Goal: Navigation & Orientation: Find specific page/section

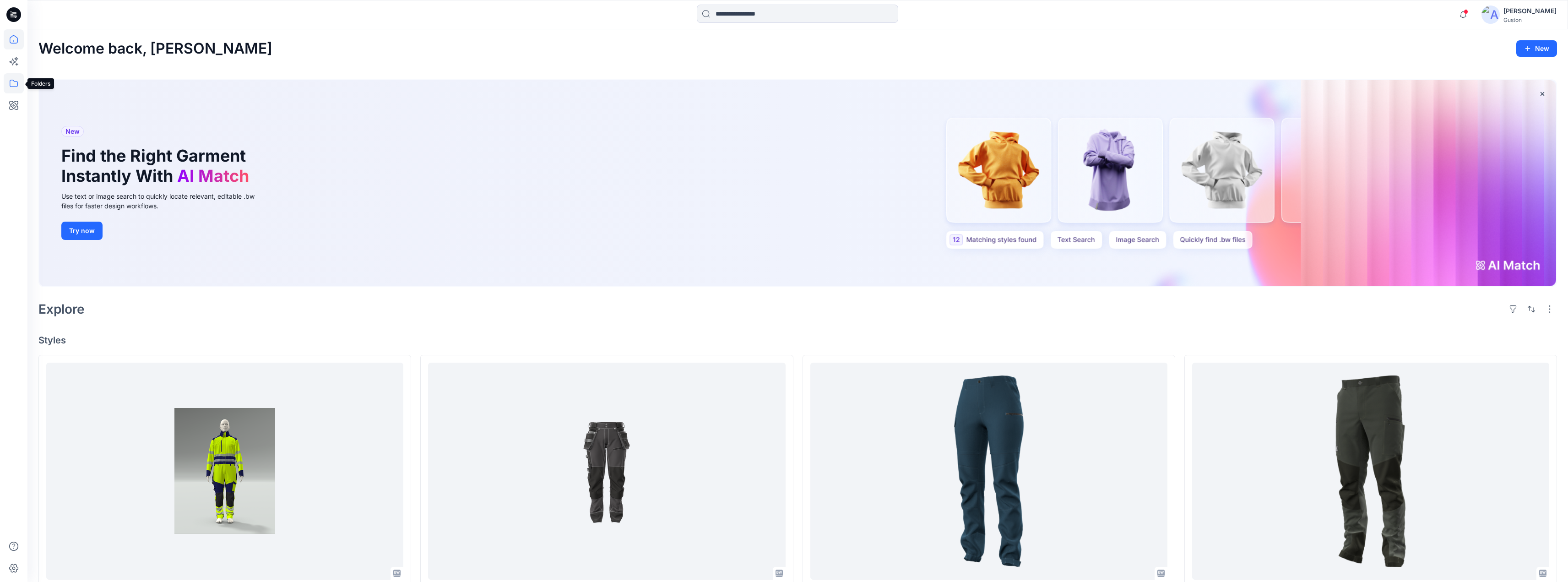
click at [15, 82] on icon at bounding box center [14, 84] width 20 height 20
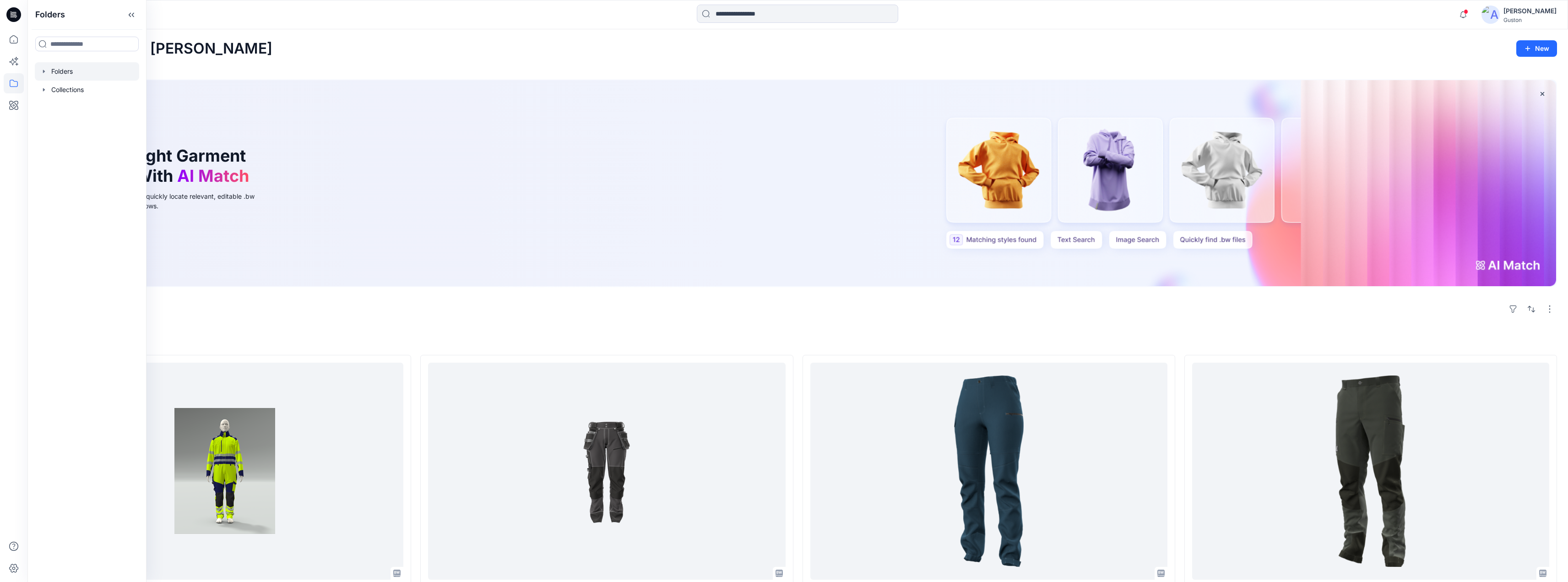
click at [39, 72] on div at bounding box center [87, 71] width 104 height 18
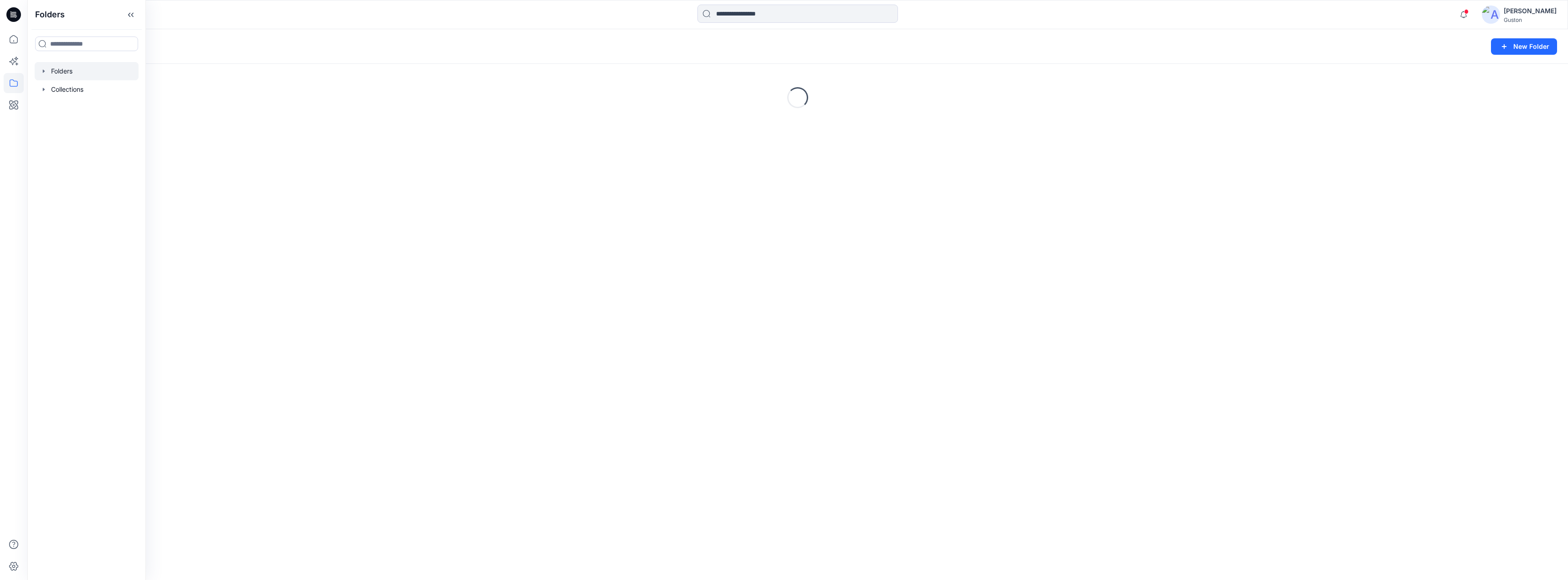
click at [44, 72] on icon "button" at bounding box center [44, 71] width 2 height 3
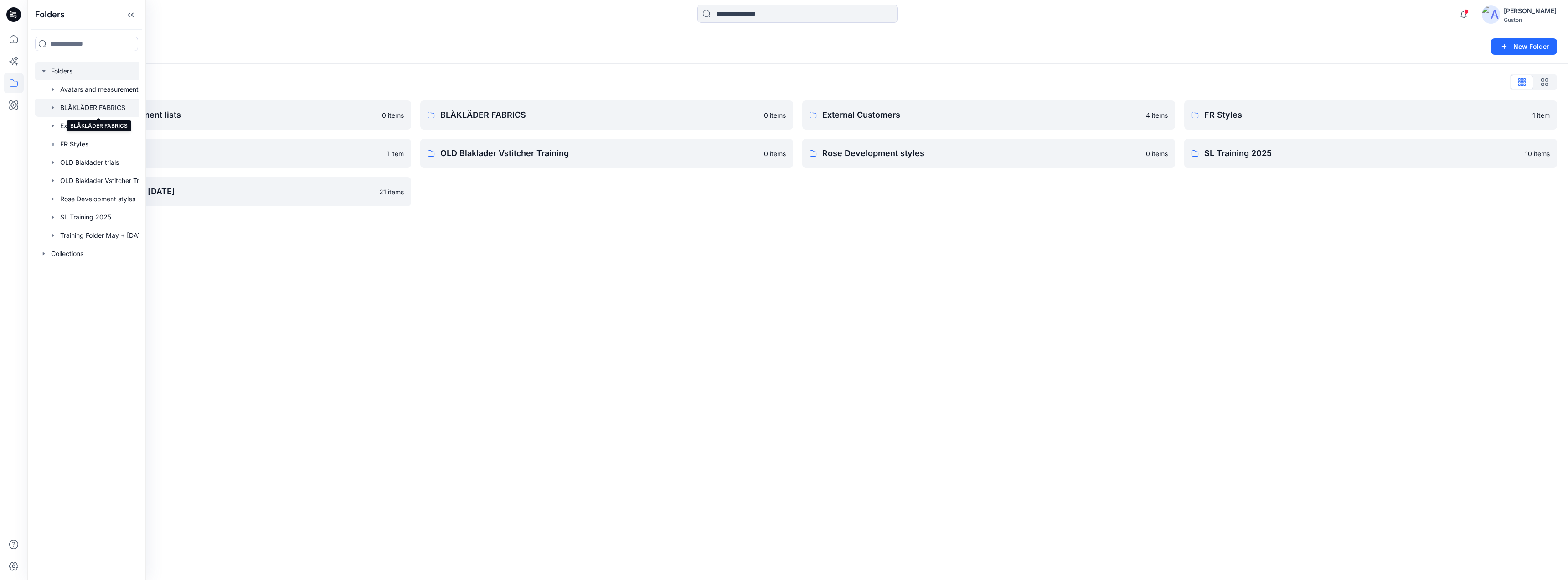
click at [84, 107] on div at bounding box center [99, 107] width 128 height 18
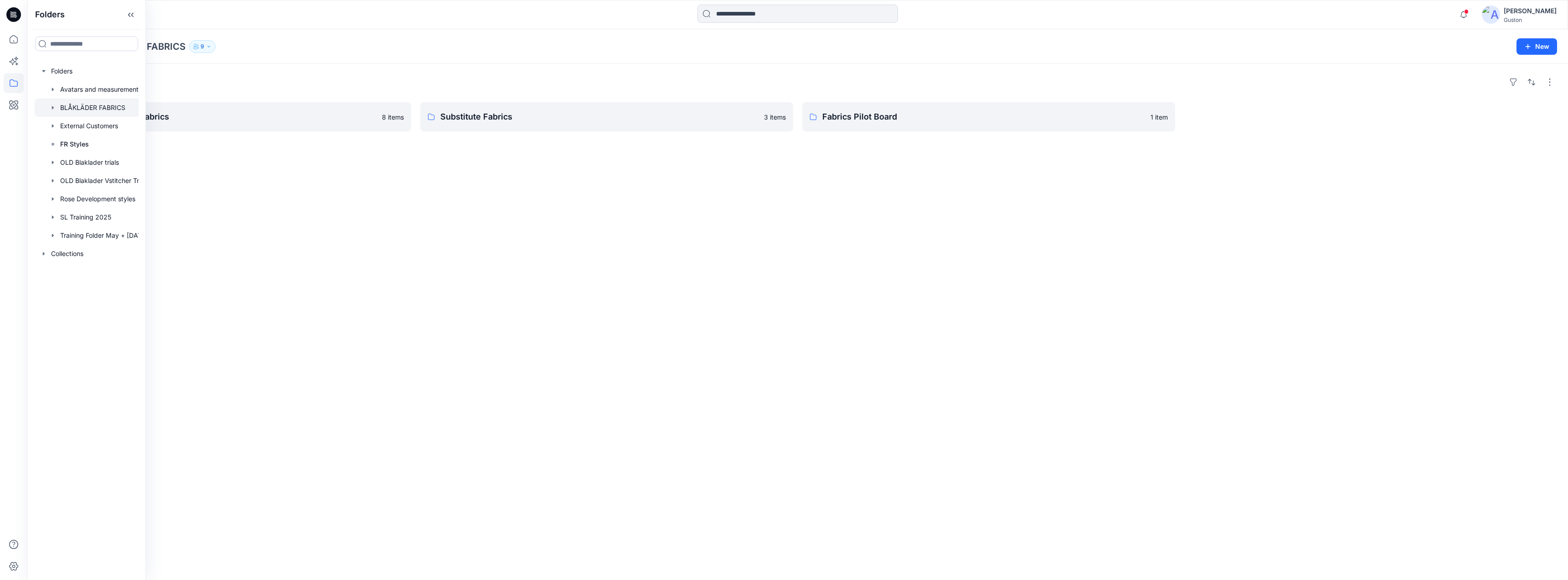
click at [576, 78] on div "Folders" at bounding box center [798, 82] width 1519 height 15
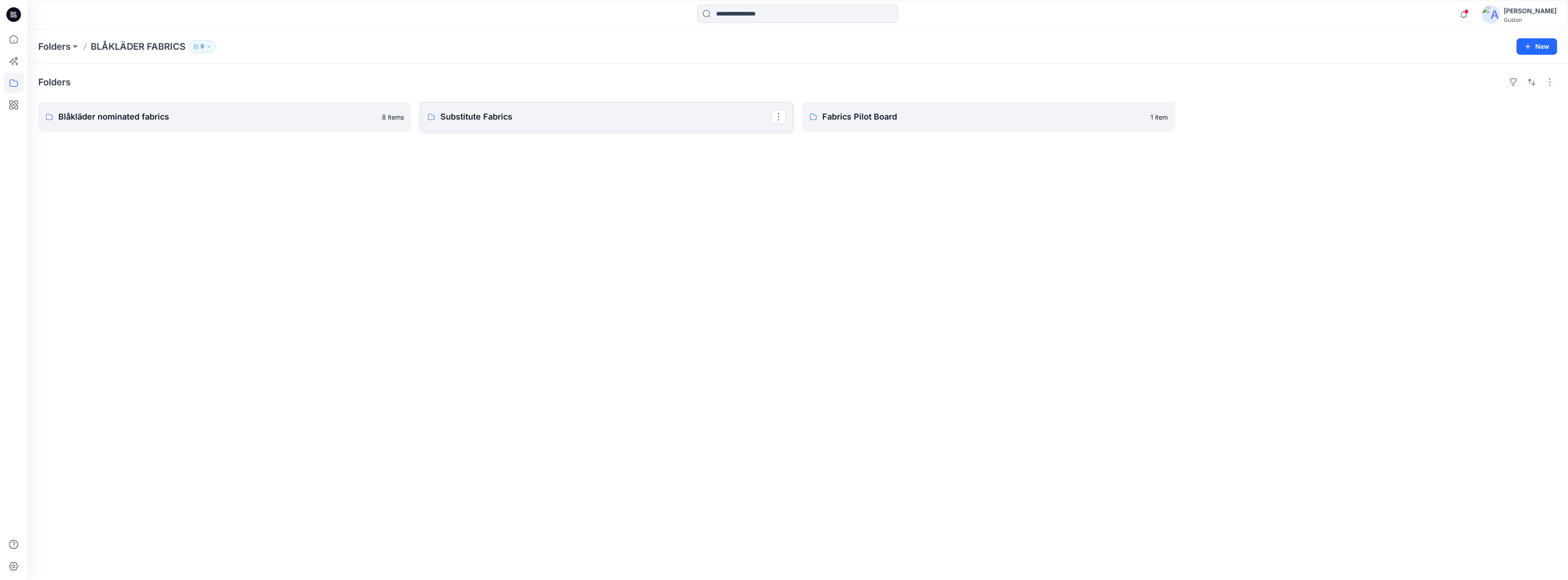
click at [545, 127] on link "Substitute Fabrics" at bounding box center [607, 117] width 373 height 29
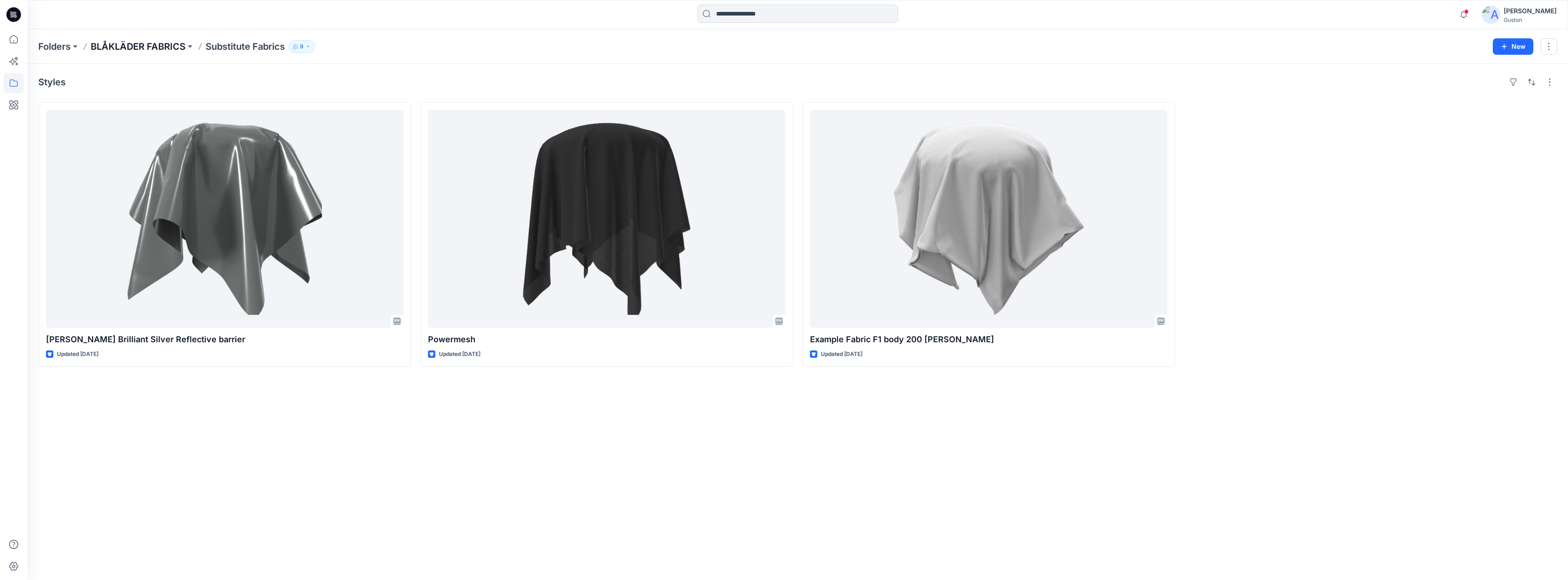
click at [155, 49] on p "BLÅKLÄDER FABRICS" at bounding box center [138, 46] width 95 height 13
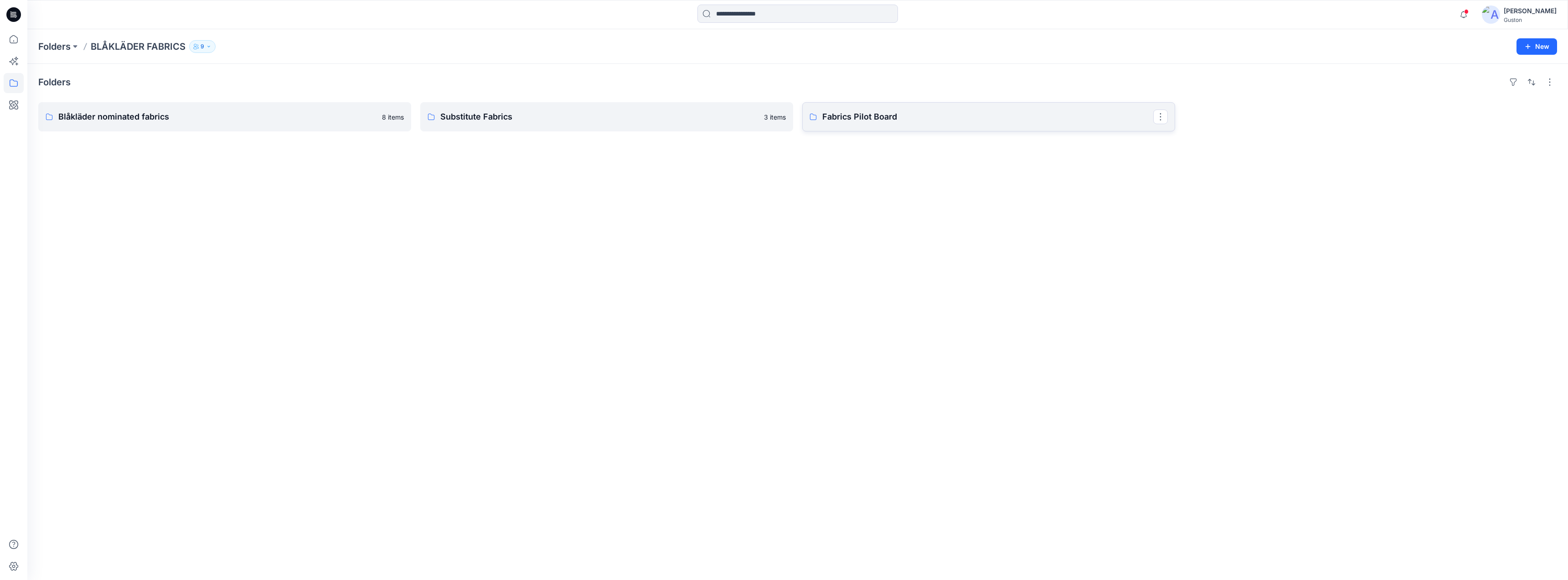
click at [939, 121] on p "Fabrics Pilot Board" at bounding box center [988, 117] width 331 height 13
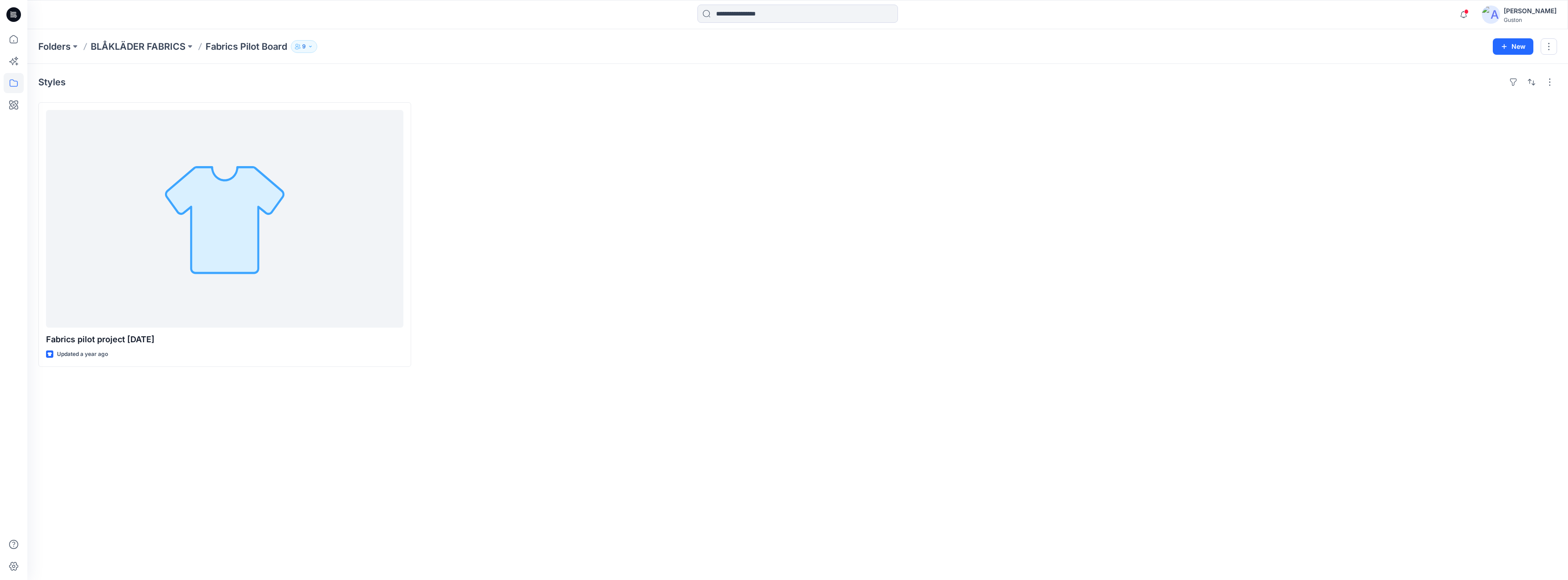
click at [163, 49] on p "BLÅKLÄDER FABRICS" at bounding box center [138, 46] width 95 height 13
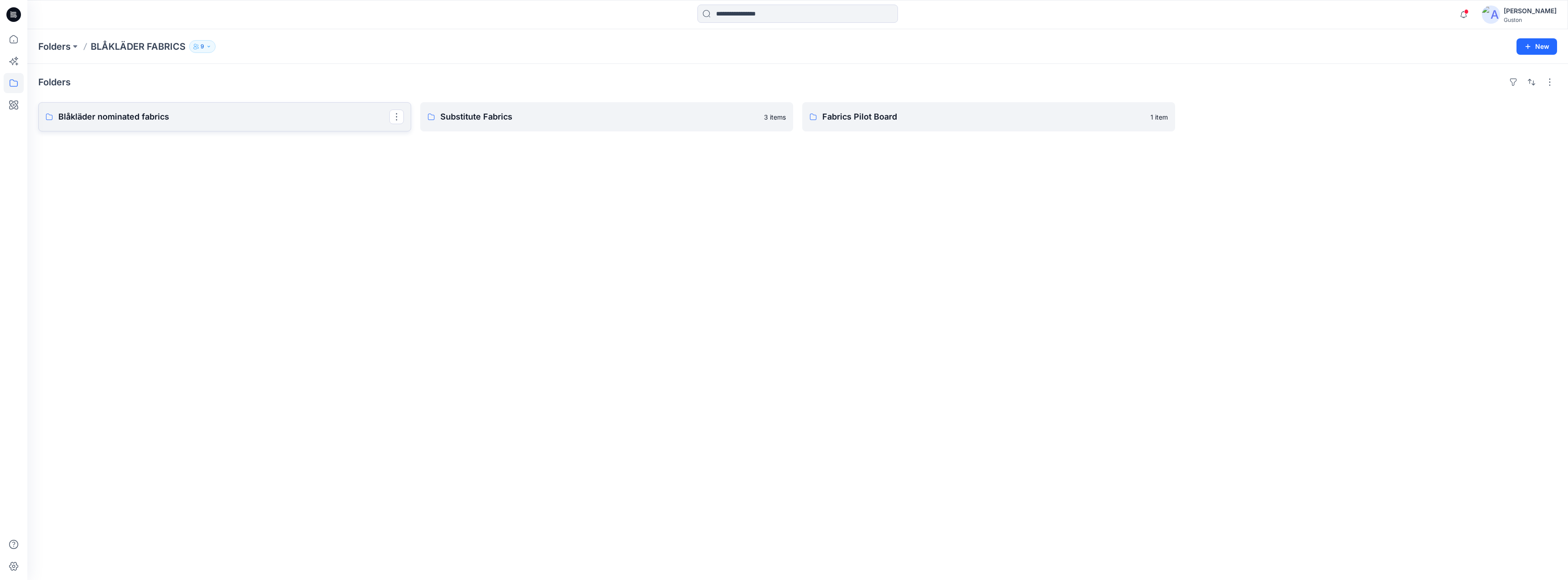
click at [191, 115] on p "Blåkläder nominated fabrics" at bounding box center [223, 117] width 331 height 13
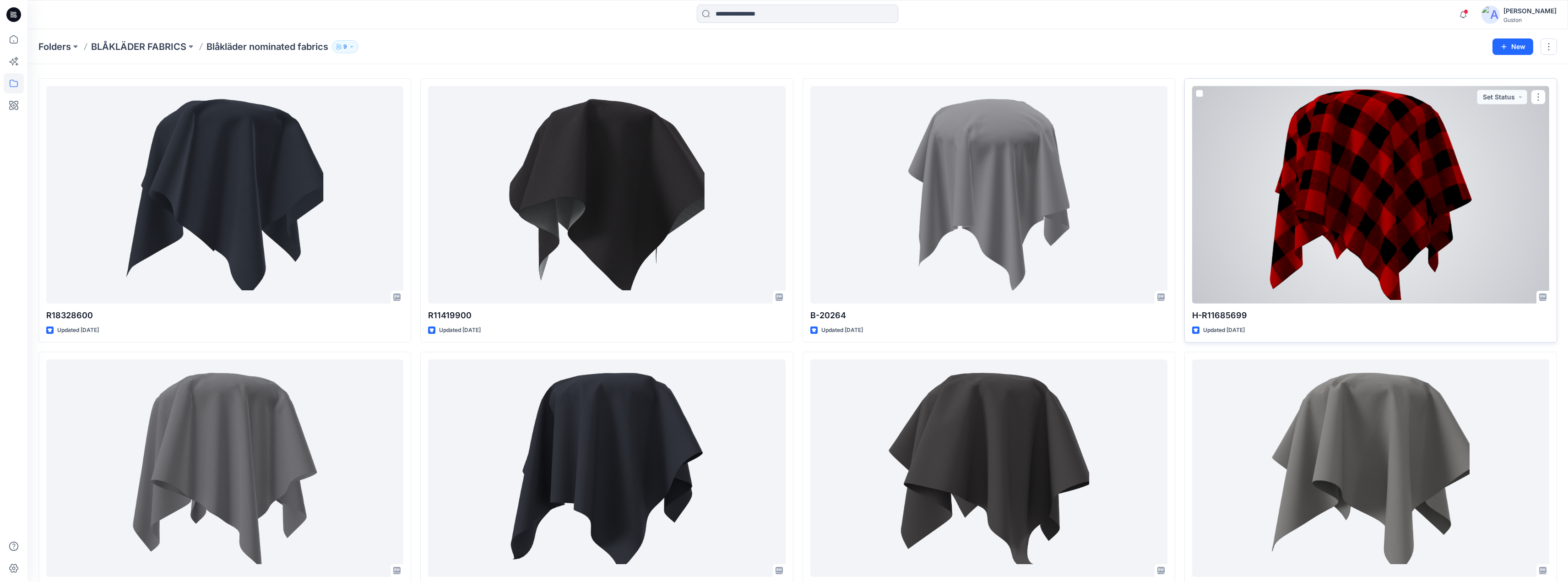
scroll to position [70, 0]
